Goal: Find contact information: Find contact information

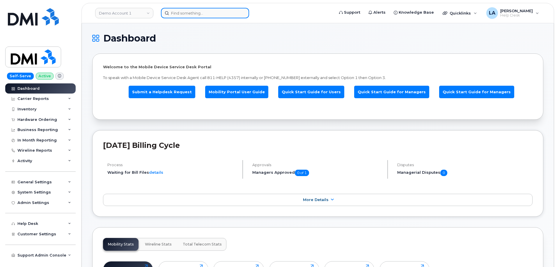
click at [191, 16] on input at bounding box center [205, 13] width 88 height 10
paste input "617 828 8993"
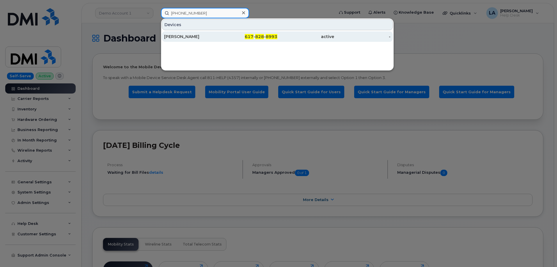
type input "617 828 8993"
click at [215, 36] on div "[PERSON_NAME]" at bounding box center [192, 37] width 57 height 6
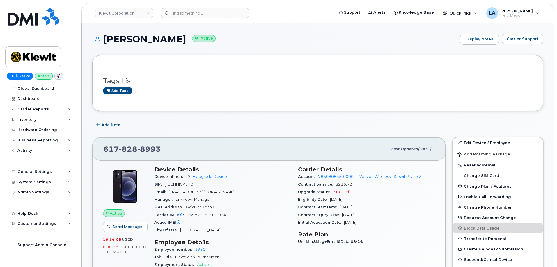
click at [211, 190] on span "[EMAIL_ADDRESS][DOMAIN_NAME]" at bounding box center [201, 192] width 66 height 4
click at [211, 191] on span "[EMAIL_ADDRESS][DOMAIN_NAME]" at bounding box center [201, 192] width 66 height 4
click at [241, 192] on div "Email WWRIGHT@MASSELEC.COM" at bounding box center [222, 193] width 137 height 8
drag, startPoint x: 230, startPoint y: 193, endPoint x: 170, endPoint y: 193, distance: 59.4
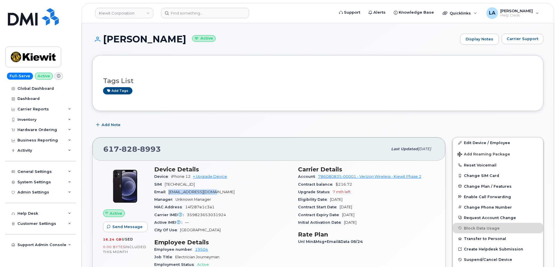
click at [170, 193] on div "Email WWRIGHT@MASSELEC.COM" at bounding box center [222, 193] width 137 height 8
copy span "[EMAIL_ADDRESS][DOMAIN_NAME]"
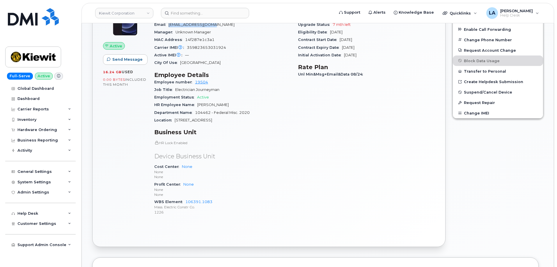
scroll to position [161, 0]
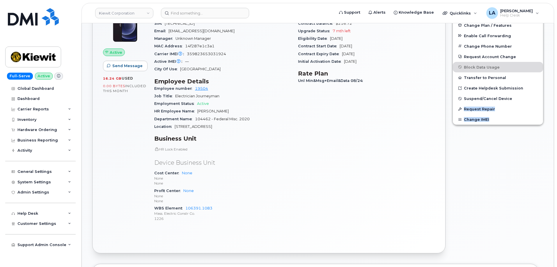
drag, startPoint x: 557, startPoint y: 125, endPoint x: 556, endPoint y: 99, distance: 26.5
click at [556, 99] on body "Kiewit Corporation Support Alerts Knowledge Base Quicklinks Suspend / Cancel De…" at bounding box center [278, 262] width 557 height 847
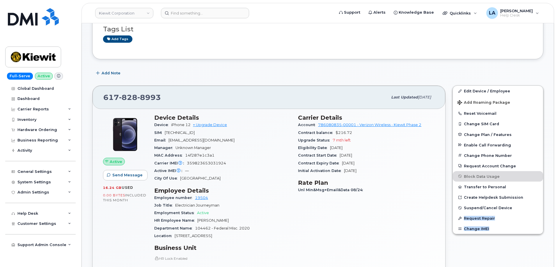
scroll to position [51, 0]
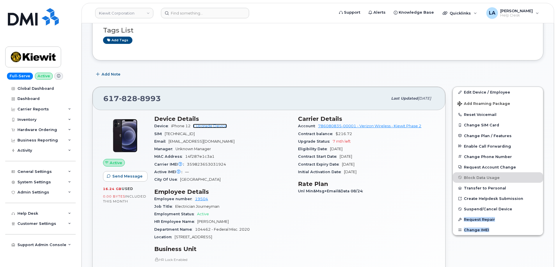
click at [218, 126] on link "+ Upgrade Device" at bounding box center [210, 126] width 34 height 4
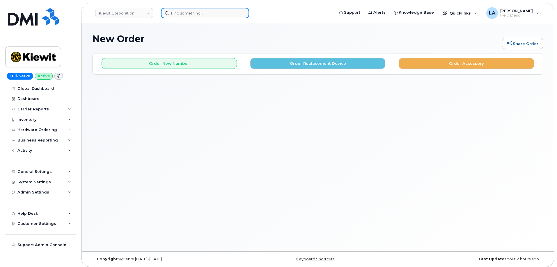
click at [201, 13] on input at bounding box center [205, 13] width 88 height 10
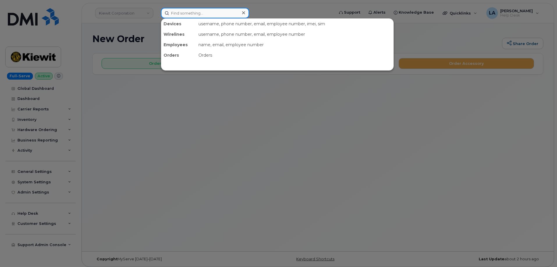
paste input "[EMAIL_ADDRESS][DOMAIN_NAME]"
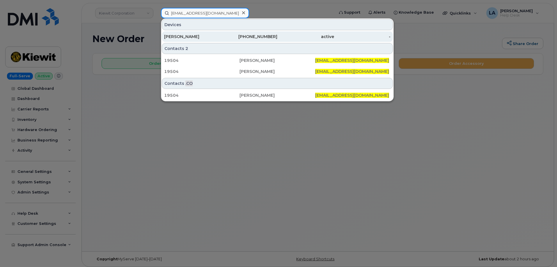
type input "[EMAIL_ADDRESS][DOMAIN_NAME]"
click at [191, 35] on div "[PERSON_NAME]" at bounding box center [192, 37] width 57 height 6
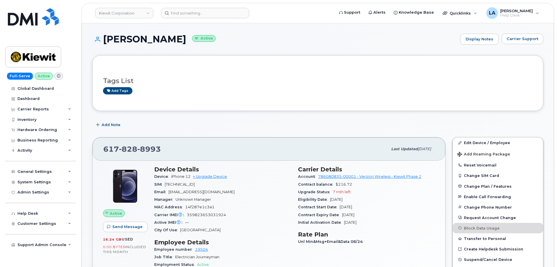
click at [279, 130] on div "Add Note" at bounding box center [317, 125] width 451 height 10
drag, startPoint x: 372, startPoint y: 212, endPoint x: 343, endPoint y: 212, distance: 28.5
click at [343, 212] on div "Contract Expiry Date Apr 19, 2026" at bounding box center [366, 216] width 137 height 8
